Goal: Task Accomplishment & Management: Manage account settings

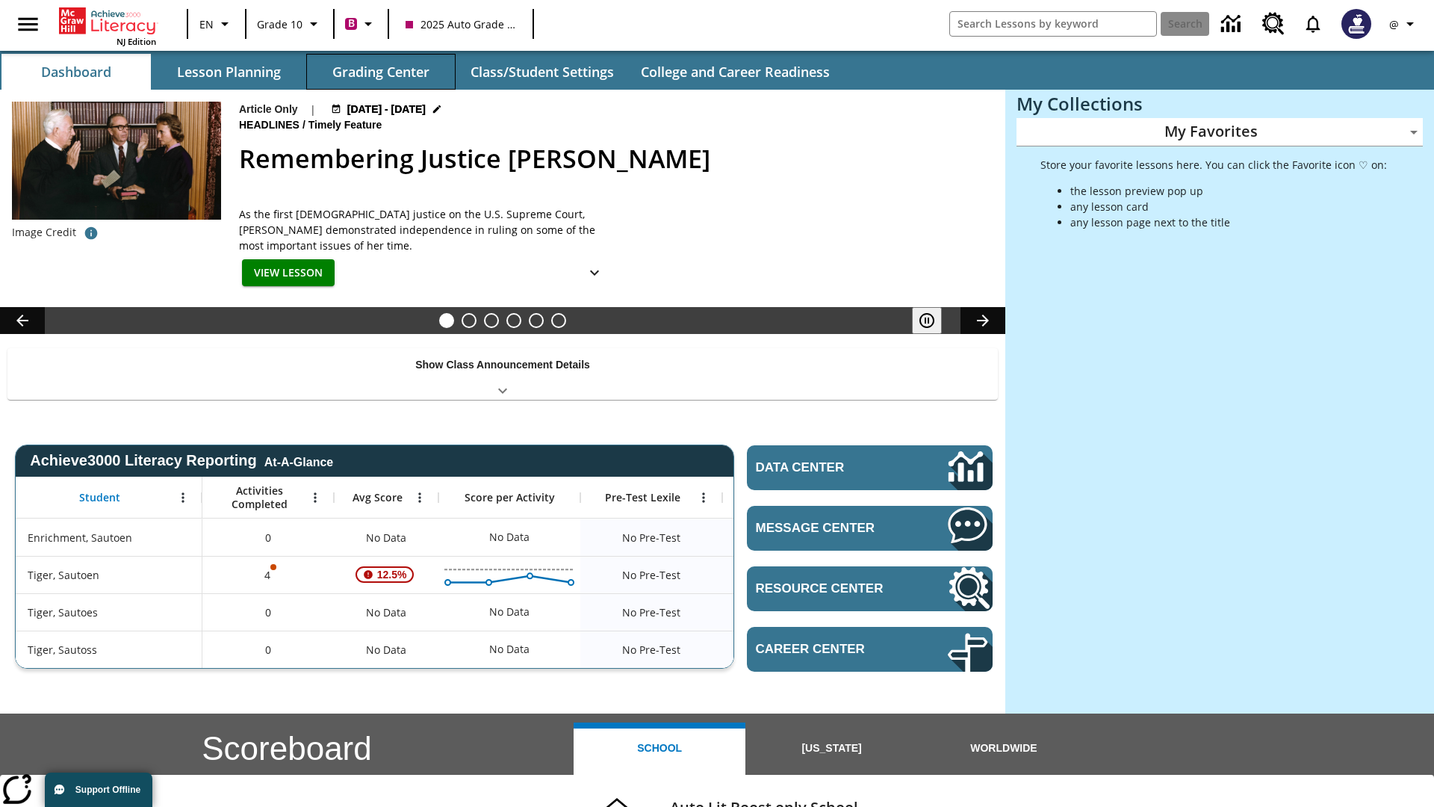
click at [381, 72] on button "Grading Center" at bounding box center [380, 72] width 149 height 36
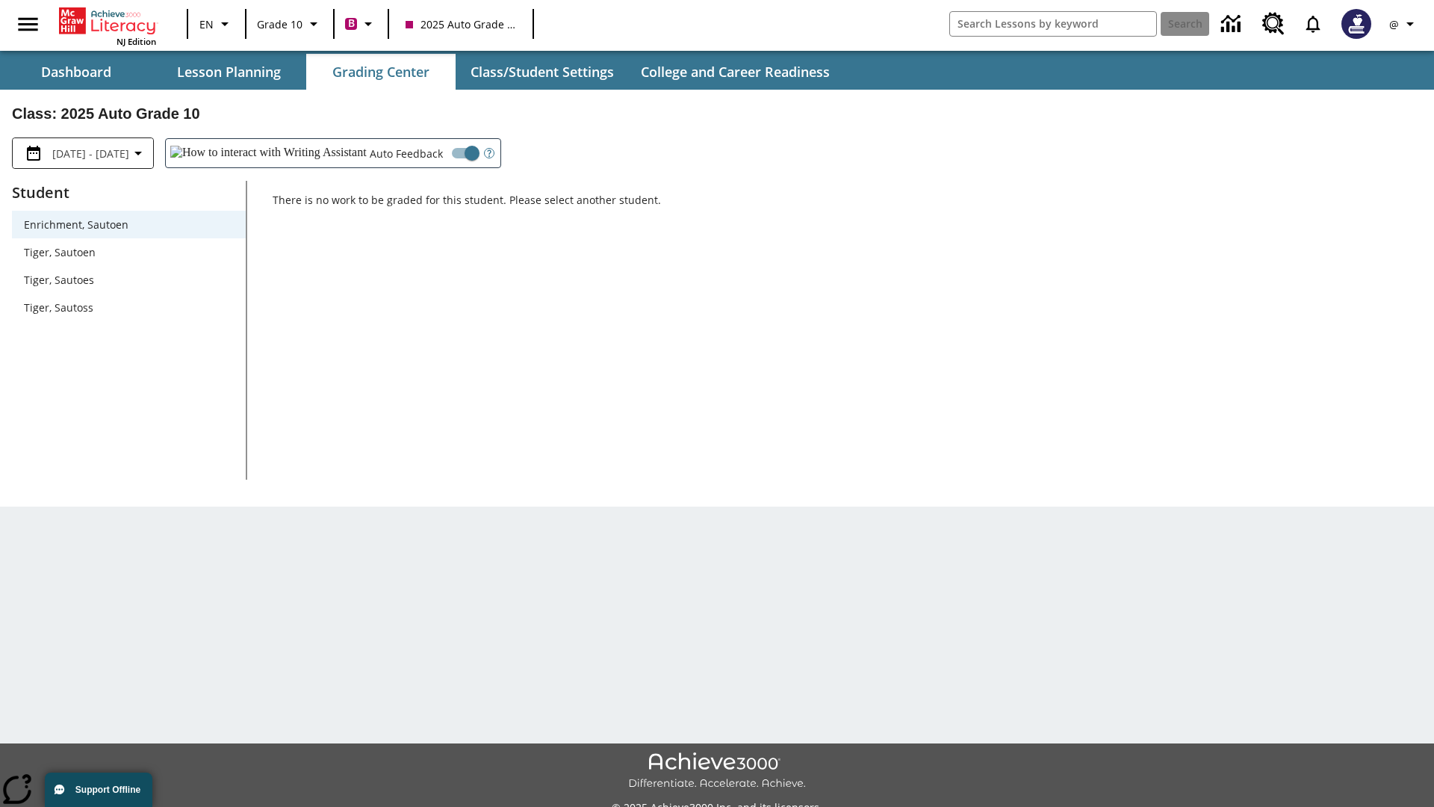
click at [128, 252] on span "Tiger, Sautoen" at bounding box center [129, 252] width 210 height 16
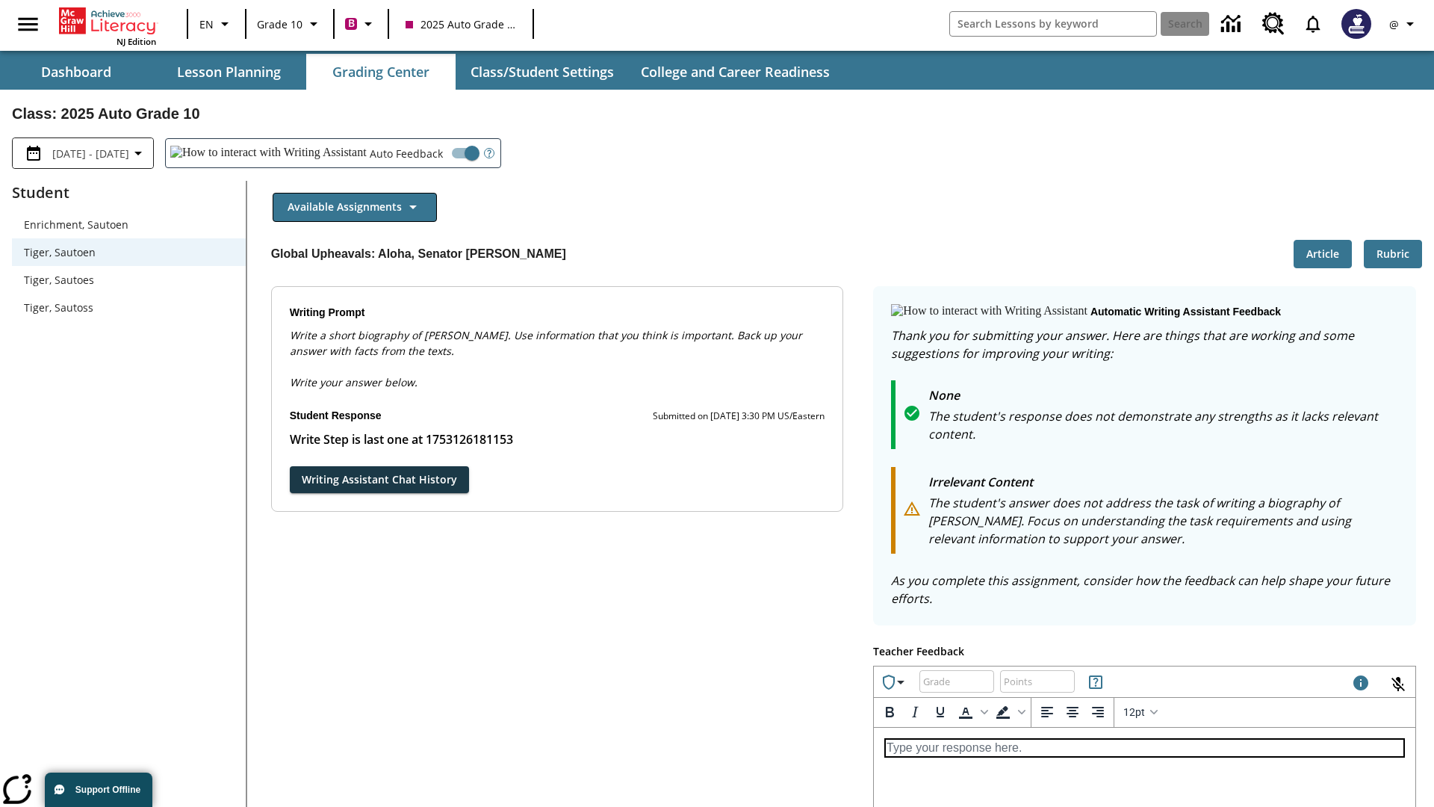
scroll to position [258, 0]
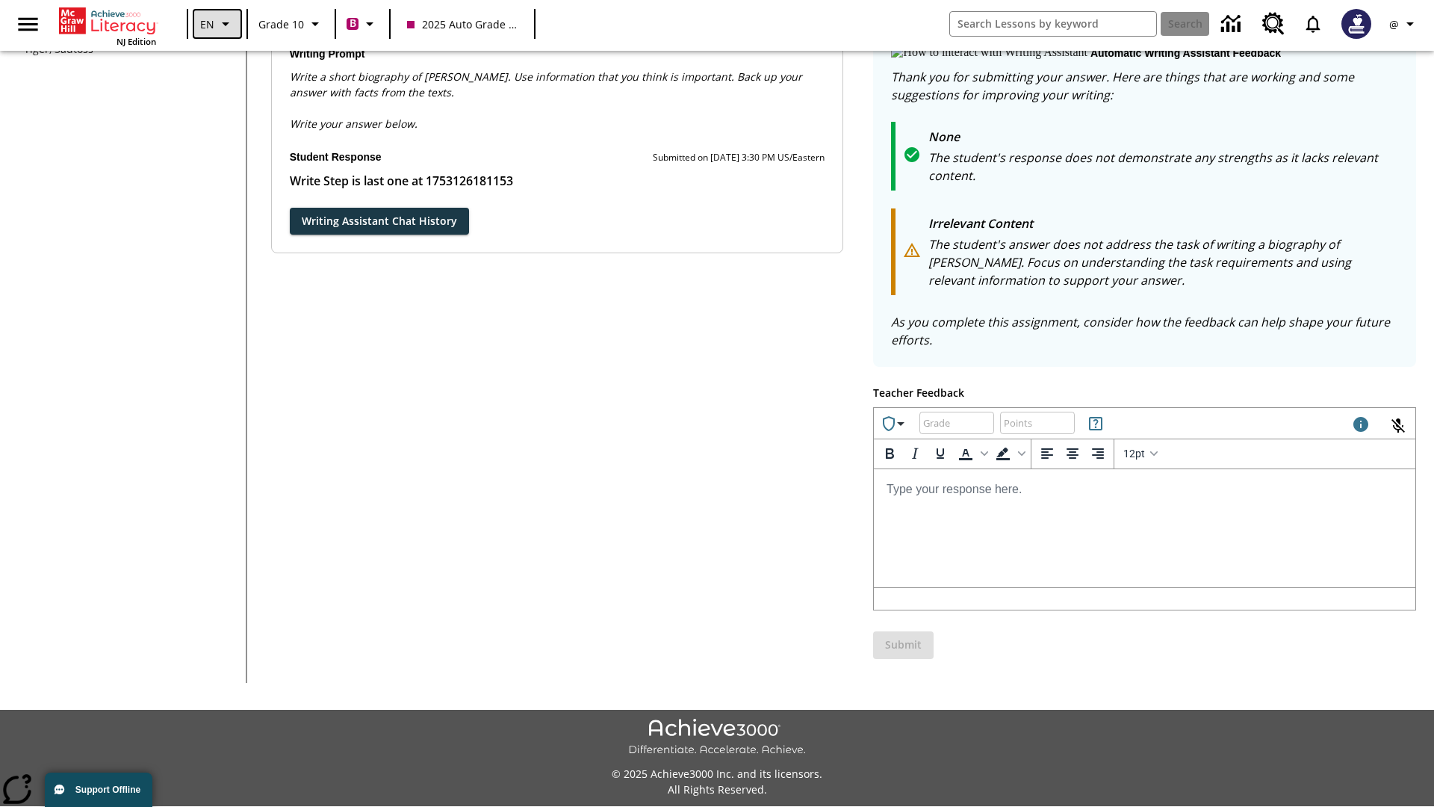
click at [217, 24] on icon "Language: EN, Select a language" at bounding box center [226, 24] width 18 height 18
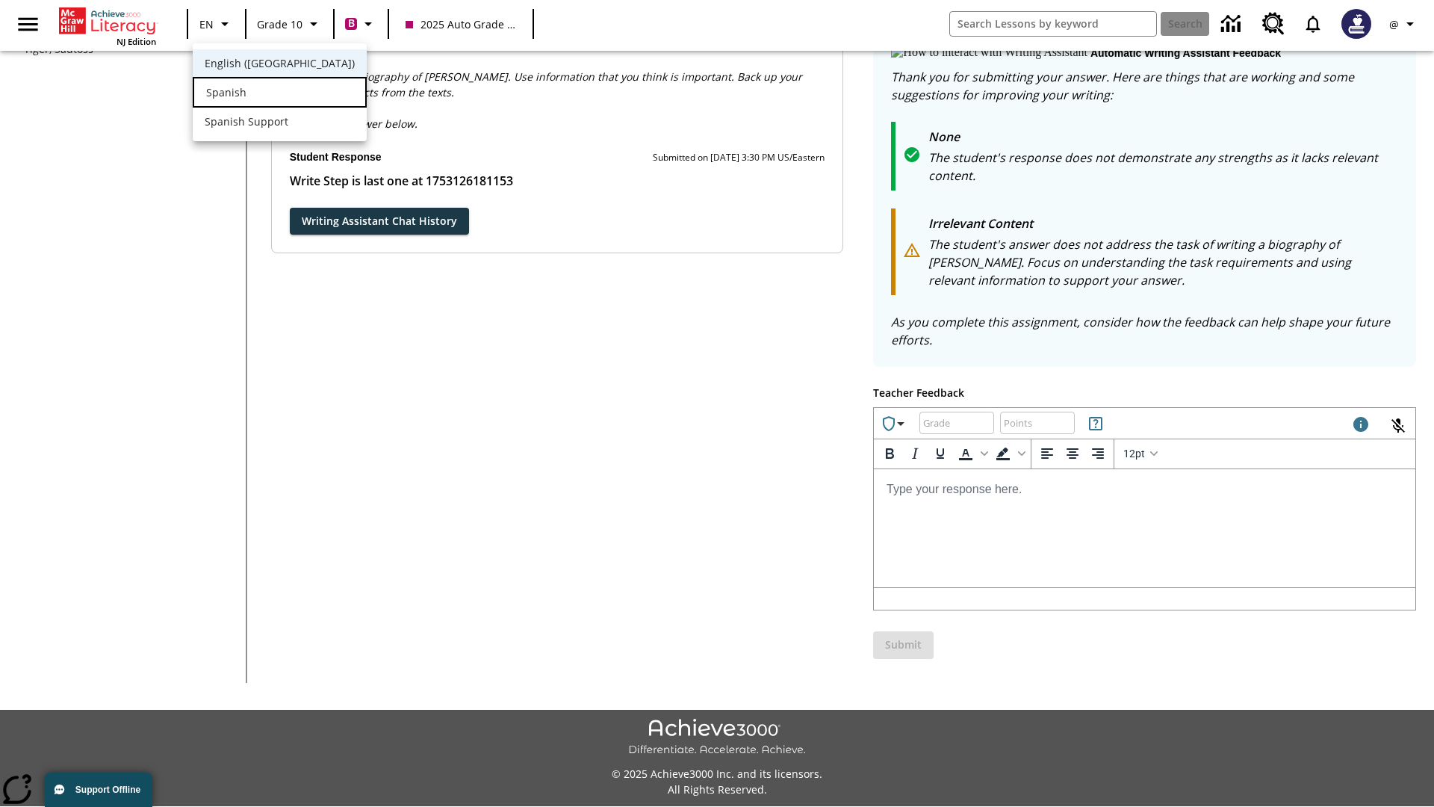
click at [249, 93] on div "Spanish" at bounding box center [280, 92] width 174 height 31
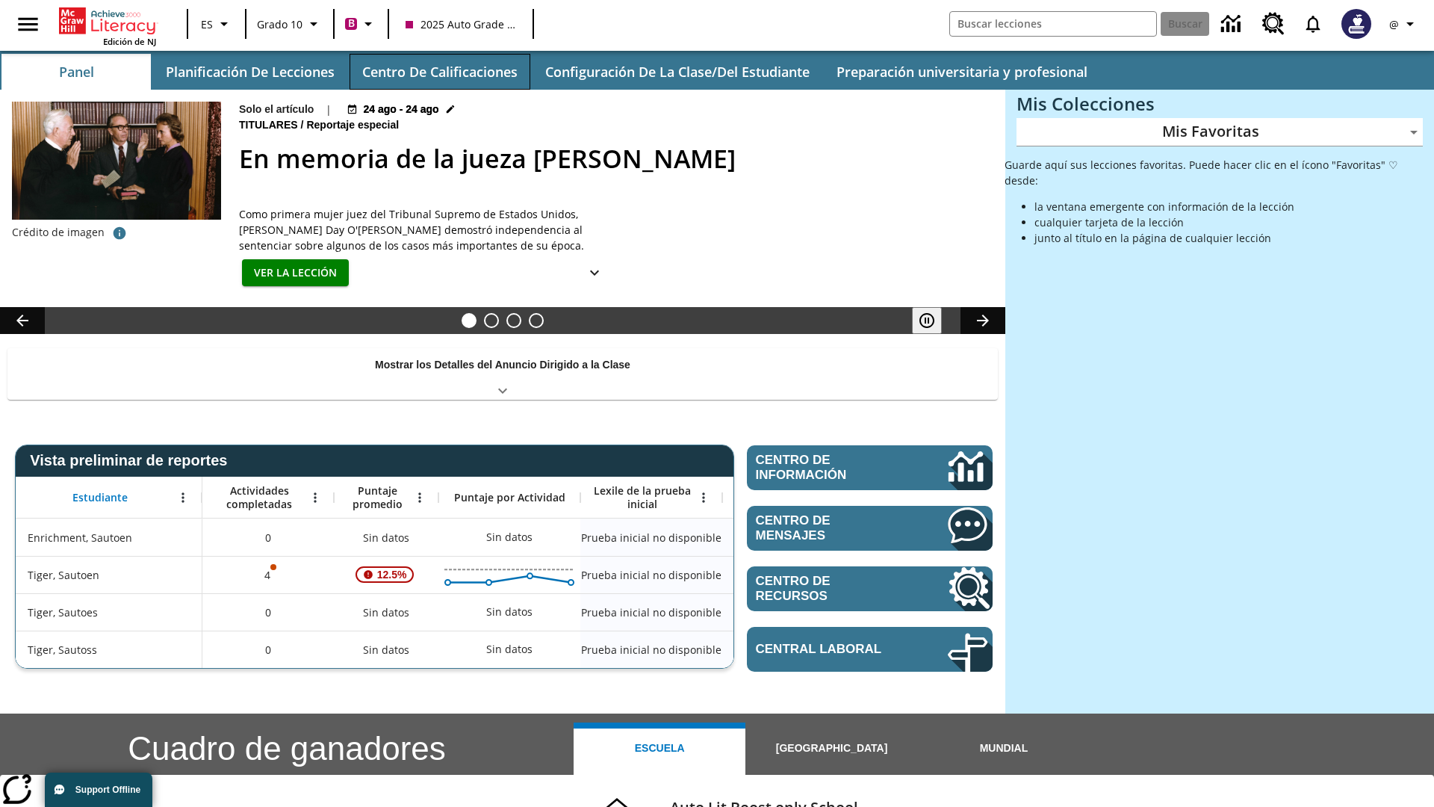
click at [439, 72] on button "Centro de calificaciones" at bounding box center [440, 72] width 181 height 36
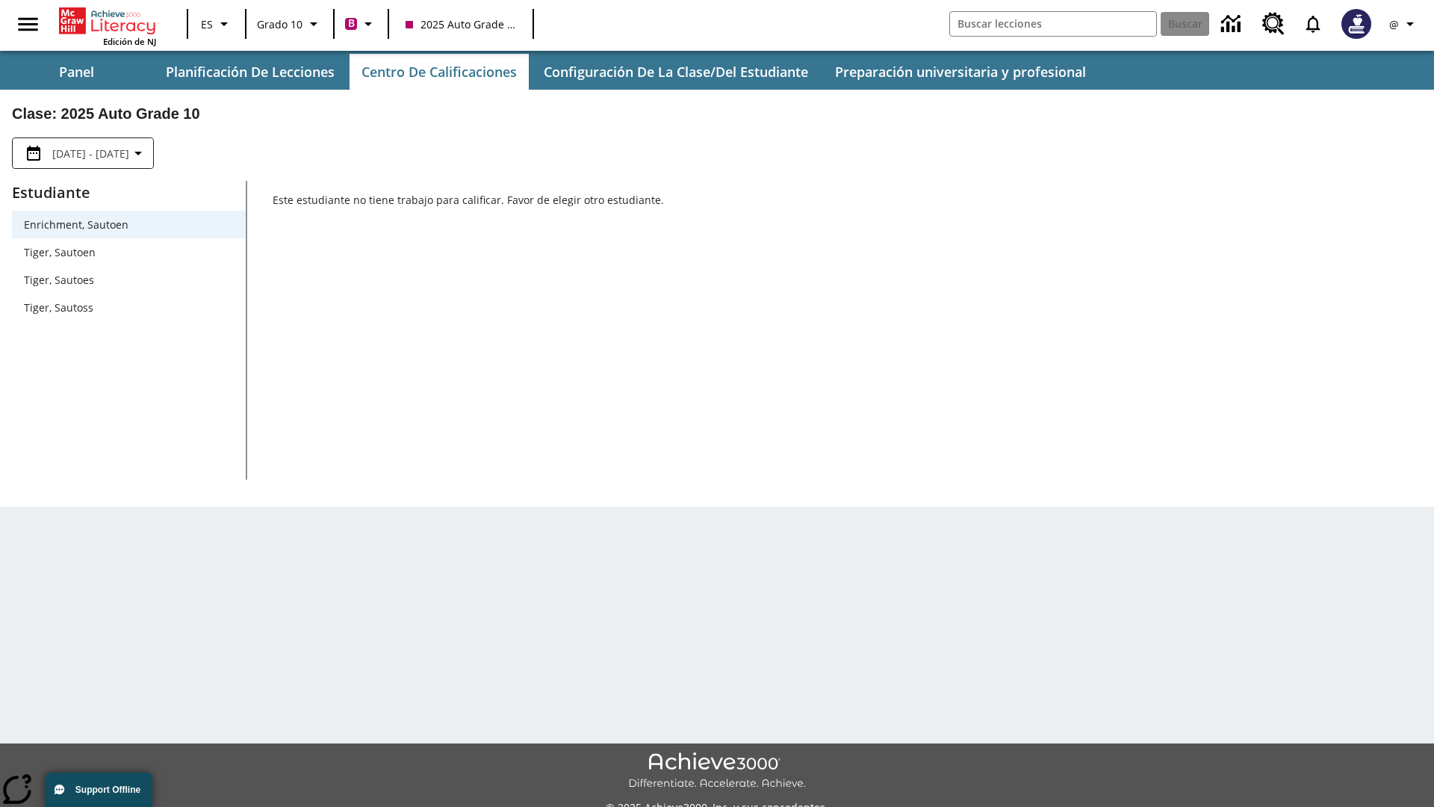
click at [128, 252] on span "Tiger, Sautoen" at bounding box center [129, 252] width 210 height 16
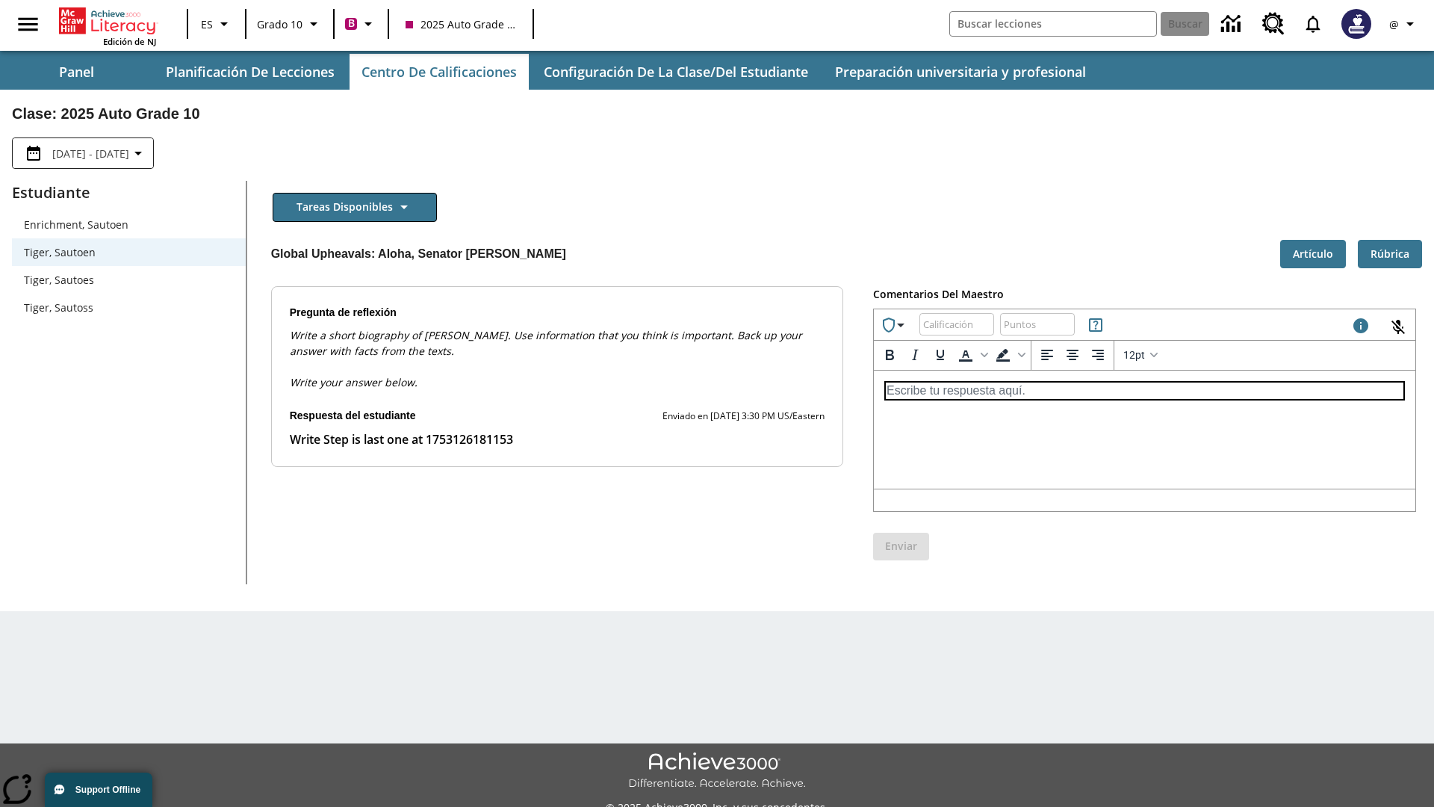
scroll to position [34, 0]
